Goal: Task Accomplishment & Management: Manage account settings

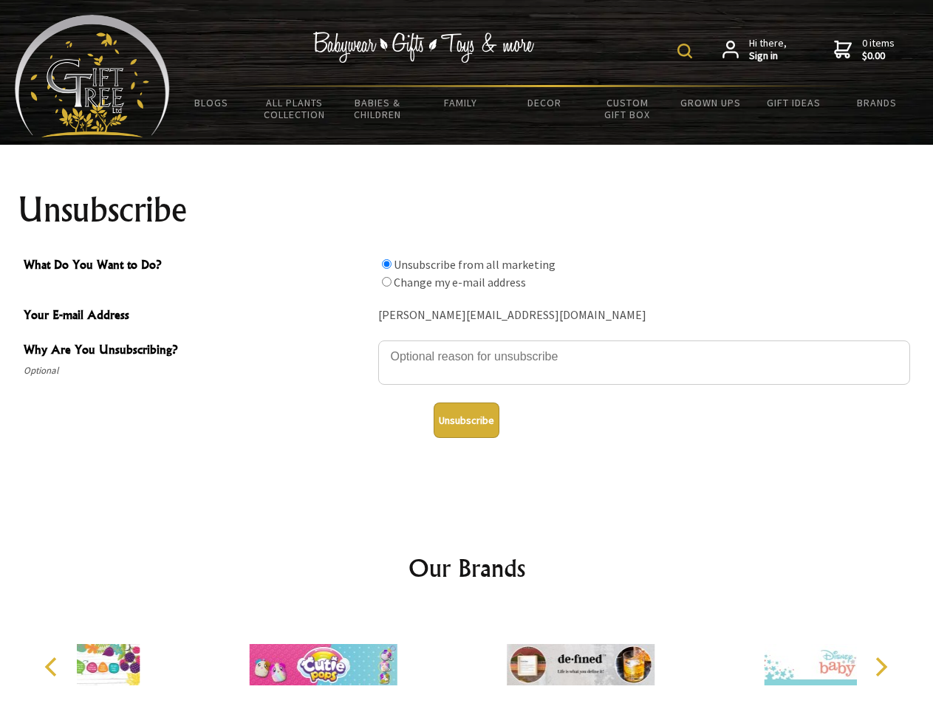
click at [687, 51] on img at bounding box center [684, 51] width 15 height 15
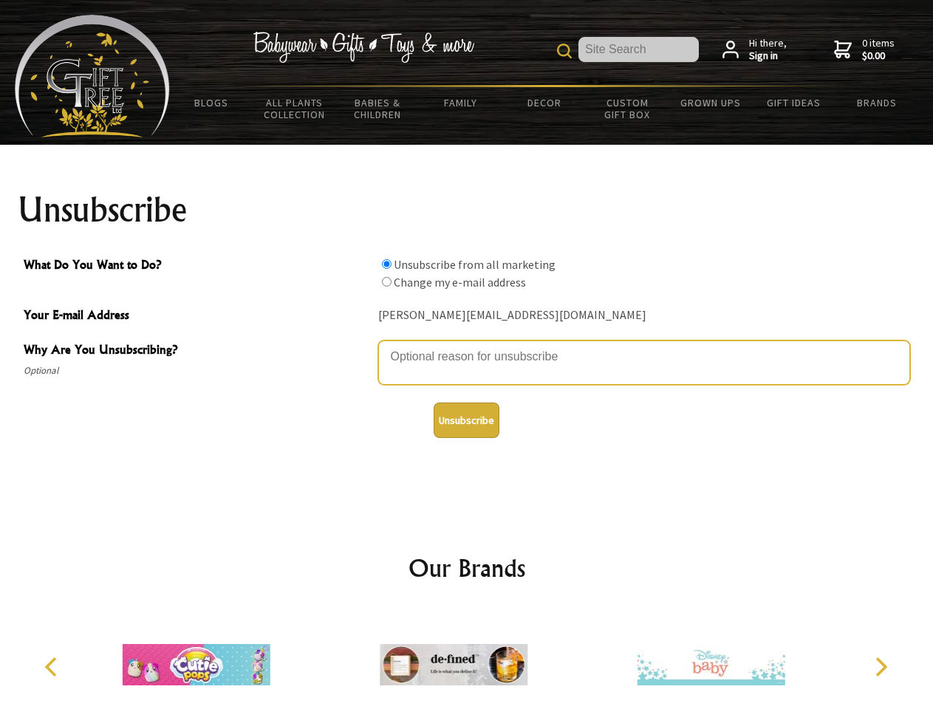
click at [467, 346] on textarea "Why Are You Unsubscribing?" at bounding box center [644, 363] width 532 height 44
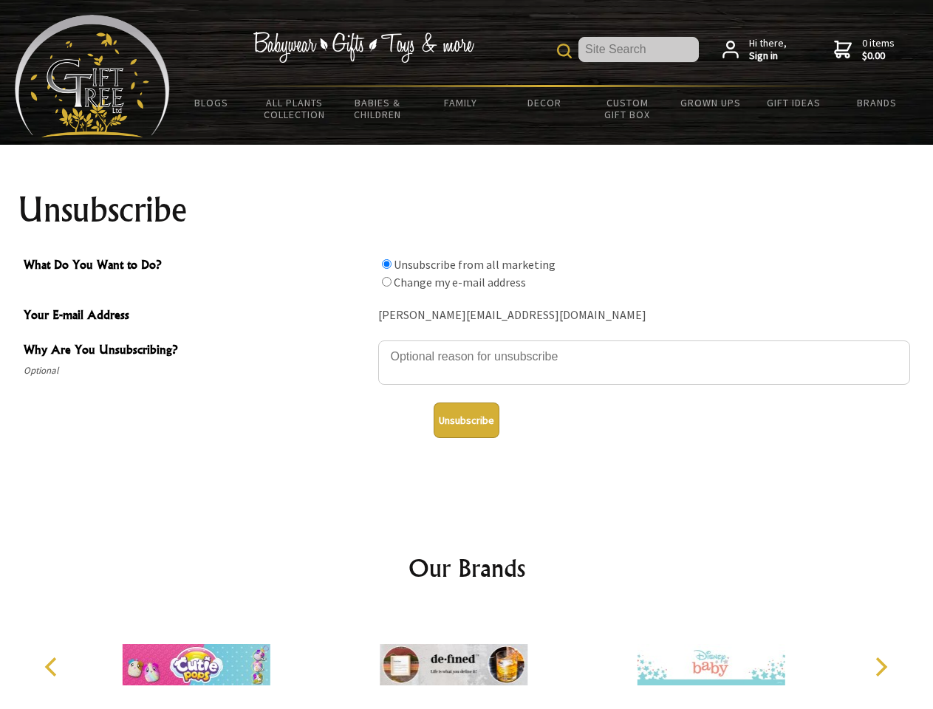
click at [386, 264] on input "What Do You Want to Do?" at bounding box center [387, 264] width 10 height 10
click at [386, 281] on input "What Do You Want to Do?" at bounding box center [387, 282] width 10 height 10
radio input "true"
click at [466, 420] on button "Unsubscribe" at bounding box center [467, 420] width 66 height 35
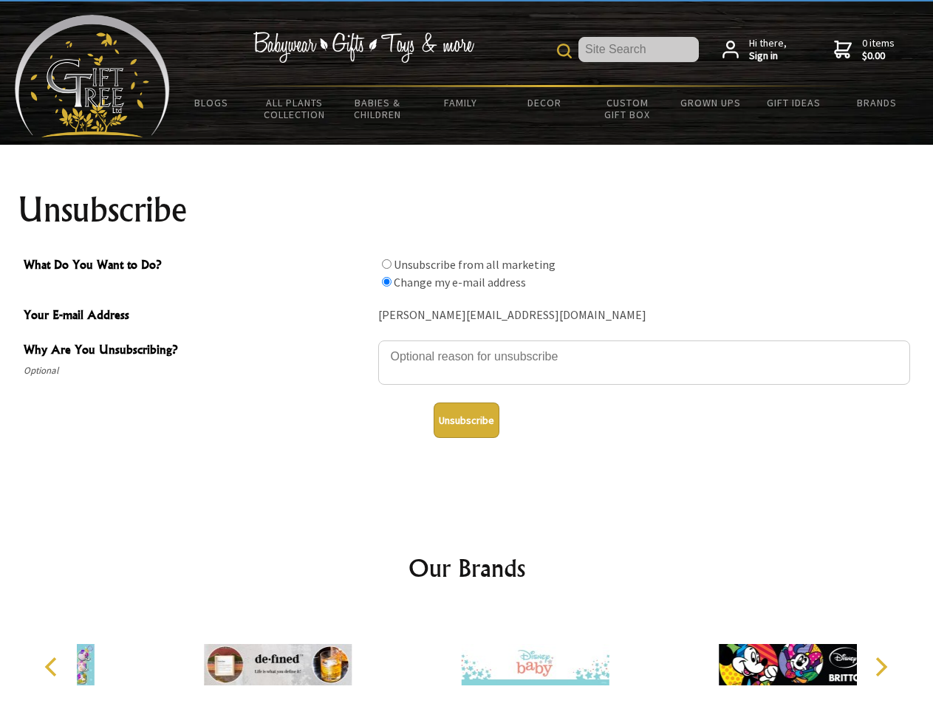
click at [467, 659] on img at bounding box center [536, 664] width 148 height 111
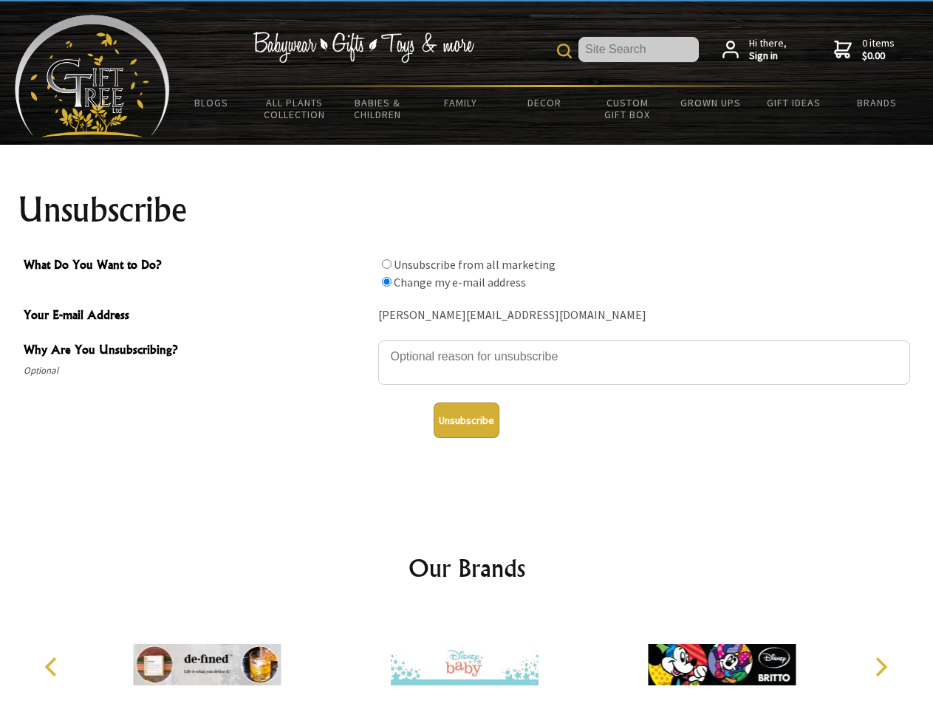
click at [53, 667] on icon "Previous" at bounding box center [52, 666] width 19 height 19
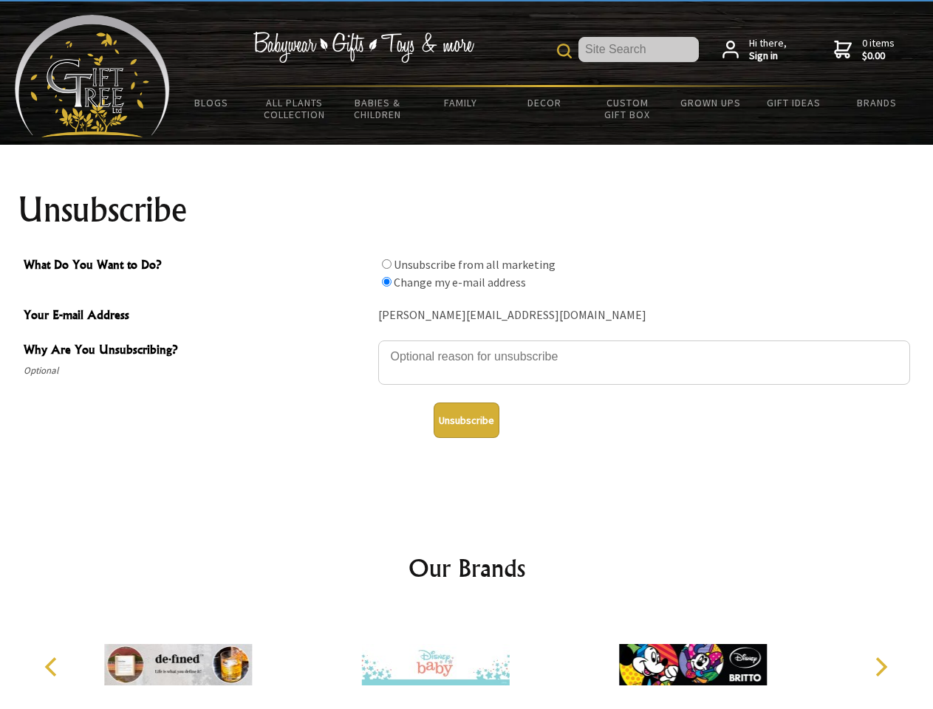
click at [881, 667] on icon "Next" at bounding box center [879, 666] width 19 height 19
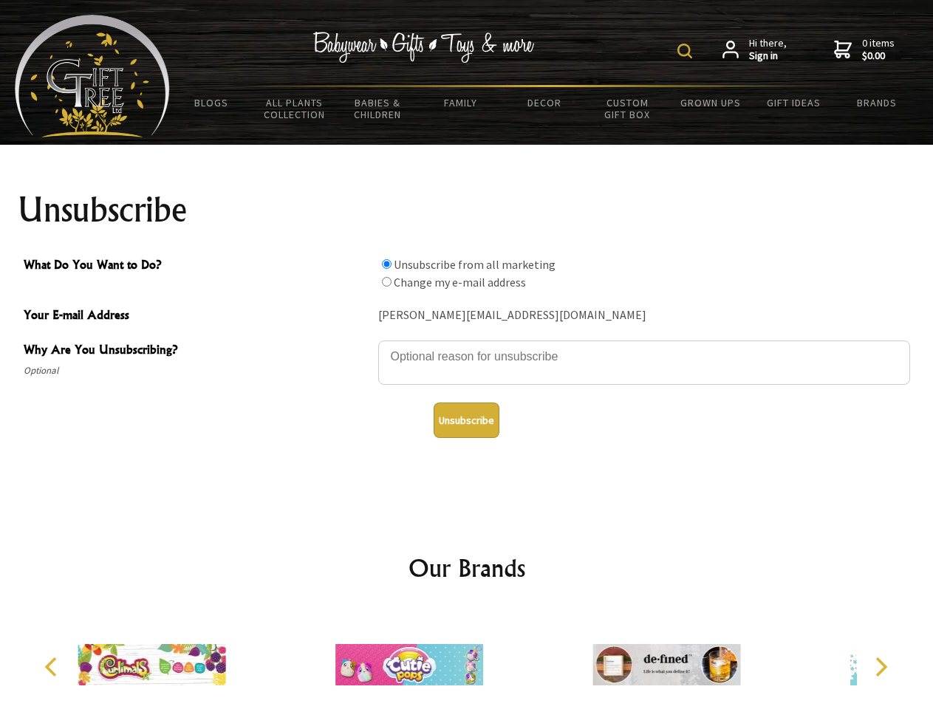
click at [687, 51] on img at bounding box center [684, 51] width 15 height 15
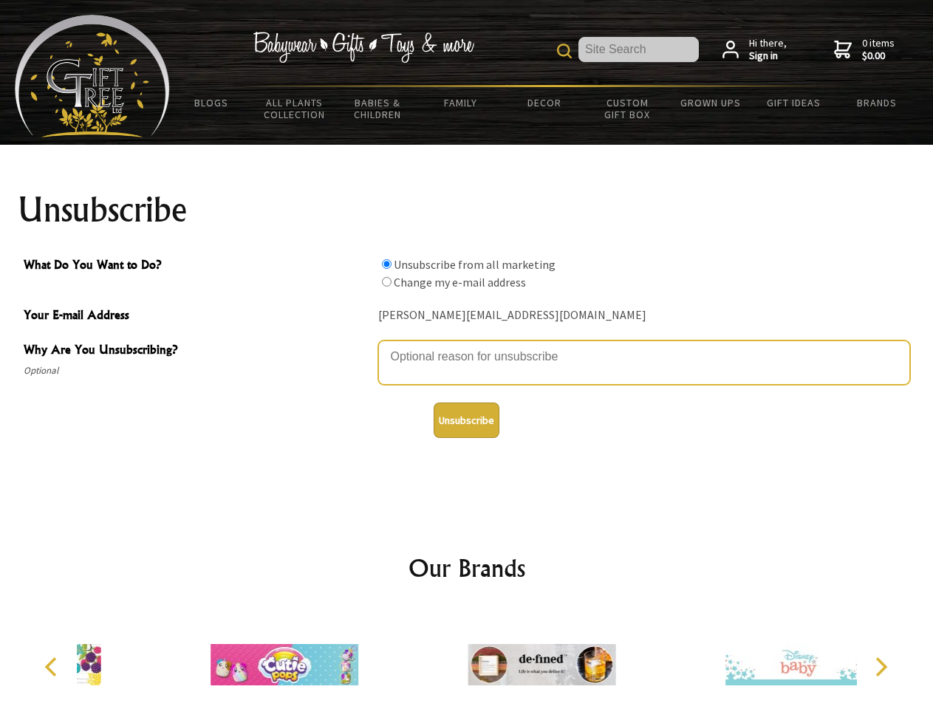
click at [467, 346] on textarea "Why Are You Unsubscribing?" at bounding box center [644, 363] width 532 height 44
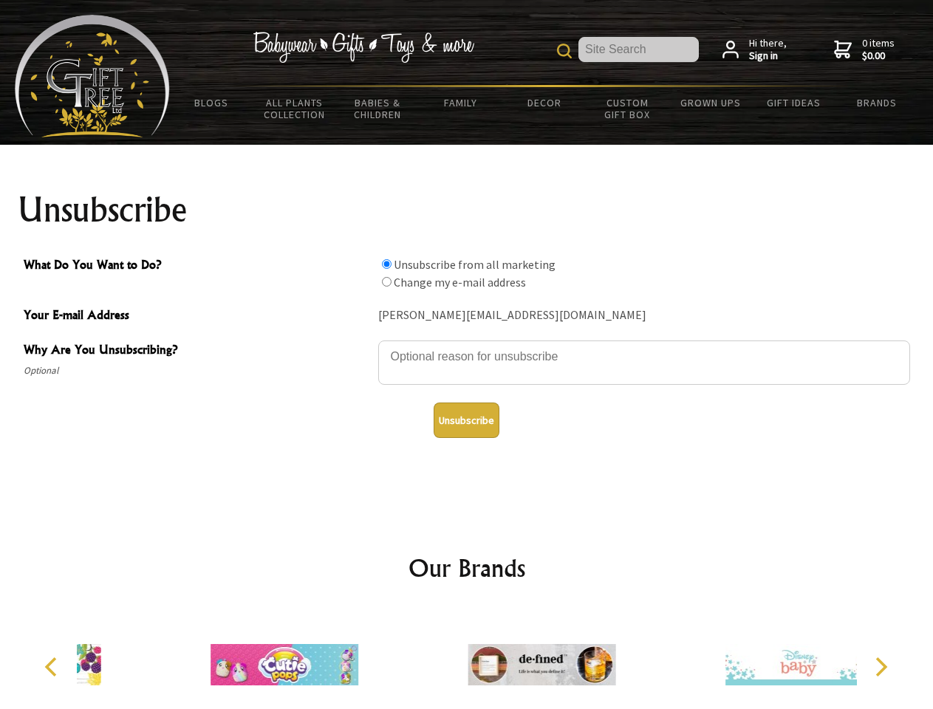
click at [386, 264] on input "What Do You Want to Do?" at bounding box center [387, 264] width 10 height 10
click at [386, 281] on input "What Do You Want to Do?" at bounding box center [387, 282] width 10 height 10
radio input "true"
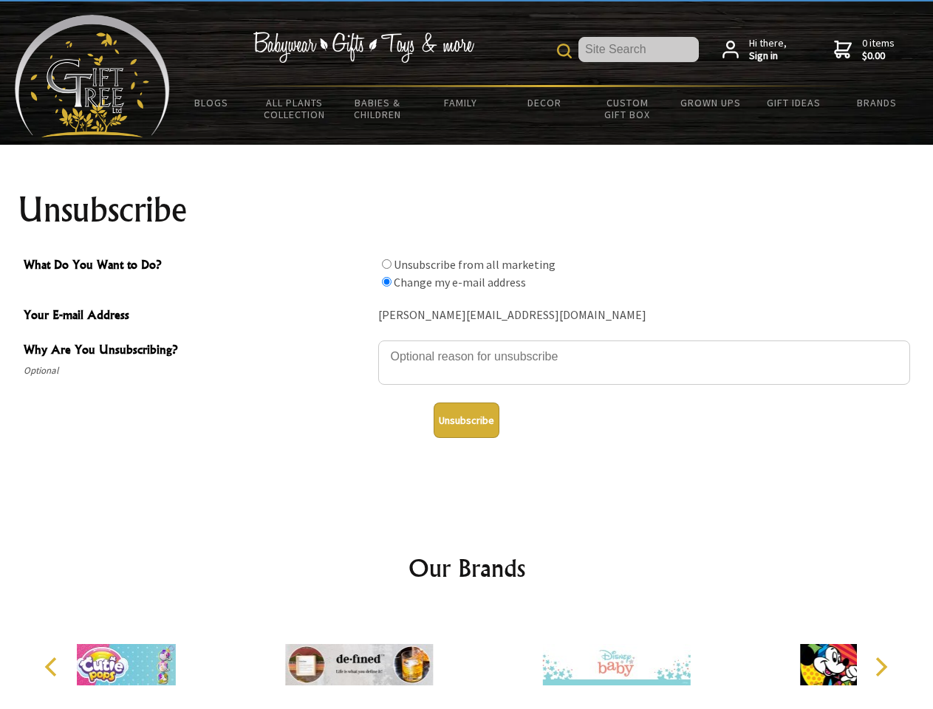
click at [466, 420] on button "Unsubscribe" at bounding box center [467, 420] width 66 height 35
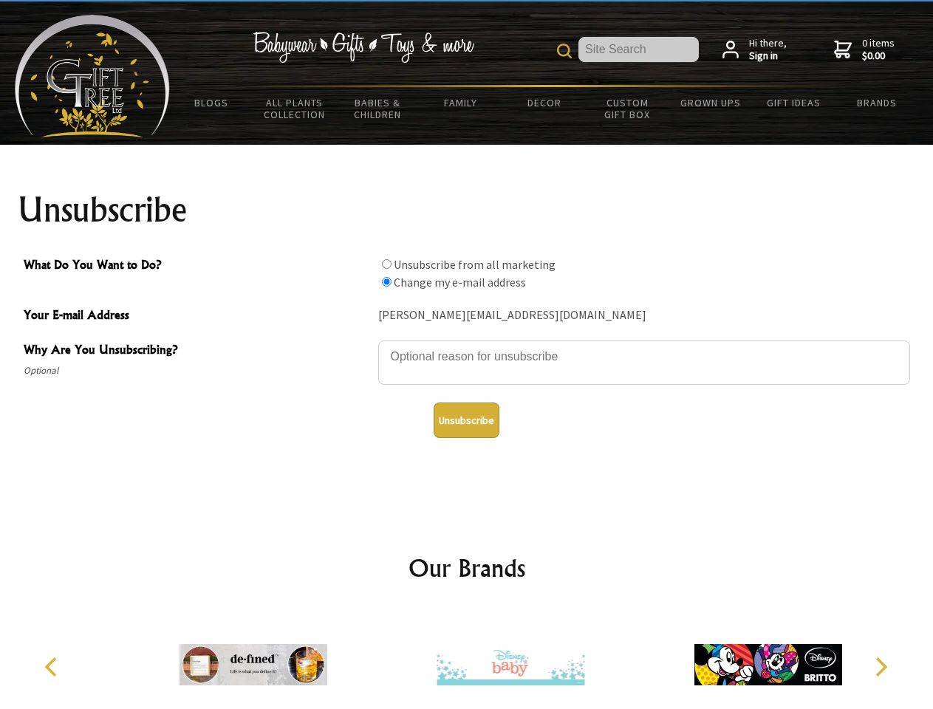
click at [467, 659] on img at bounding box center [511, 664] width 148 height 111
click at [53, 667] on icon "Previous" at bounding box center [52, 666] width 19 height 19
click at [881, 667] on icon "Next" at bounding box center [879, 666] width 19 height 19
